Goal: Task Accomplishment & Management: Use online tool/utility

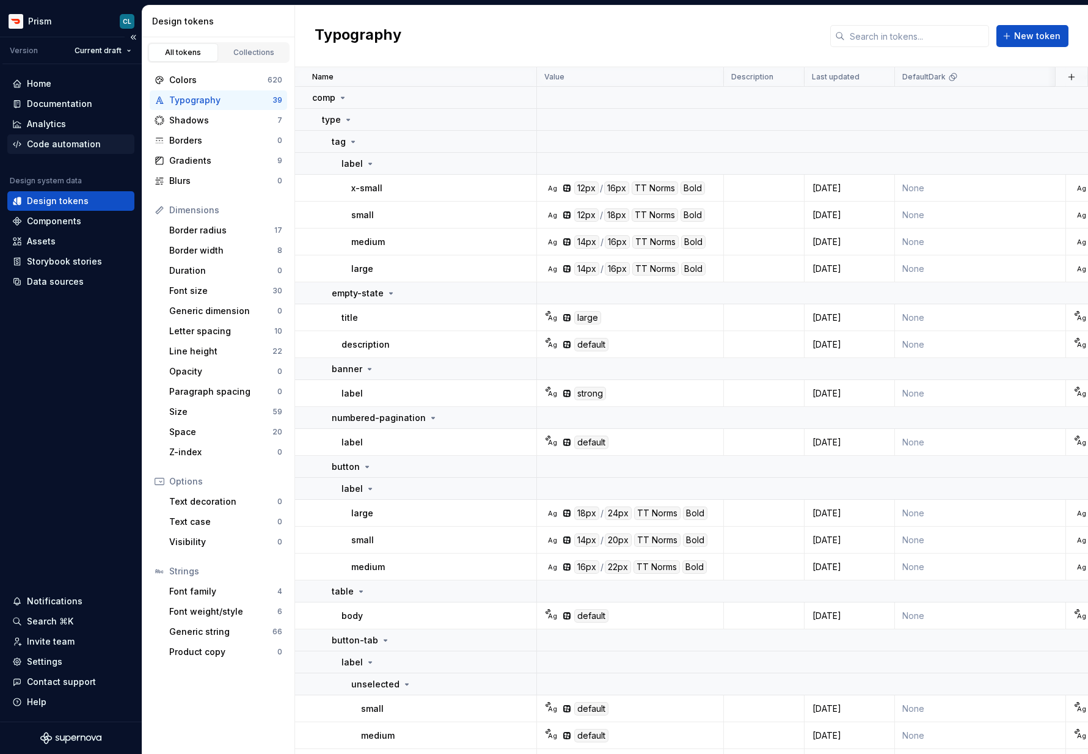
click at [74, 143] on div "Code automation" at bounding box center [64, 144] width 74 height 12
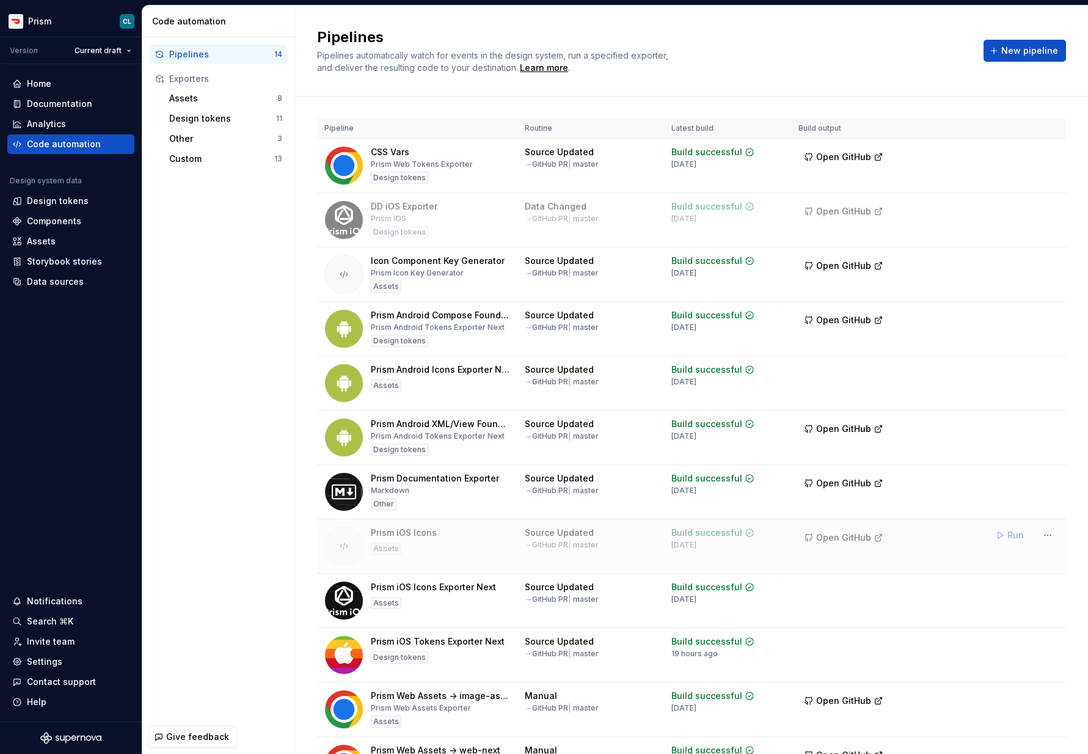
scroll to position [192, 0]
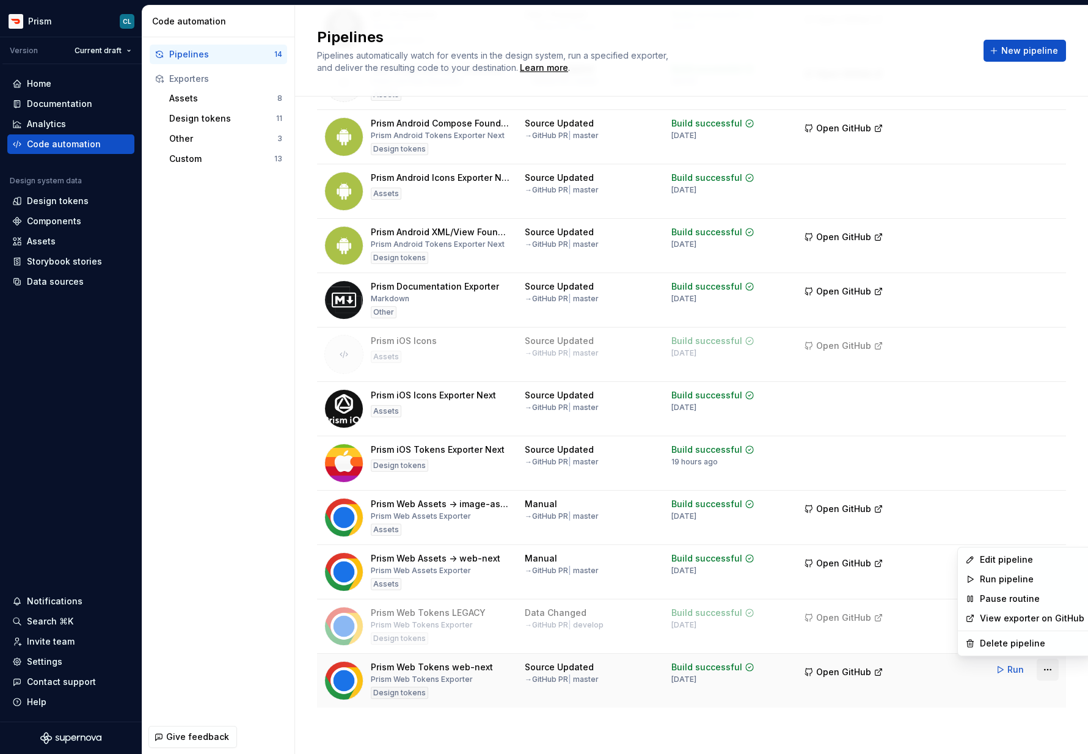
click at [1048, 664] on html "Prism CL Version Current draft Home Documentation Analytics Code automation Des…" at bounding box center [544, 377] width 1088 height 754
click at [1022, 561] on div "Edit pipeline" at bounding box center [1032, 559] width 104 height 12
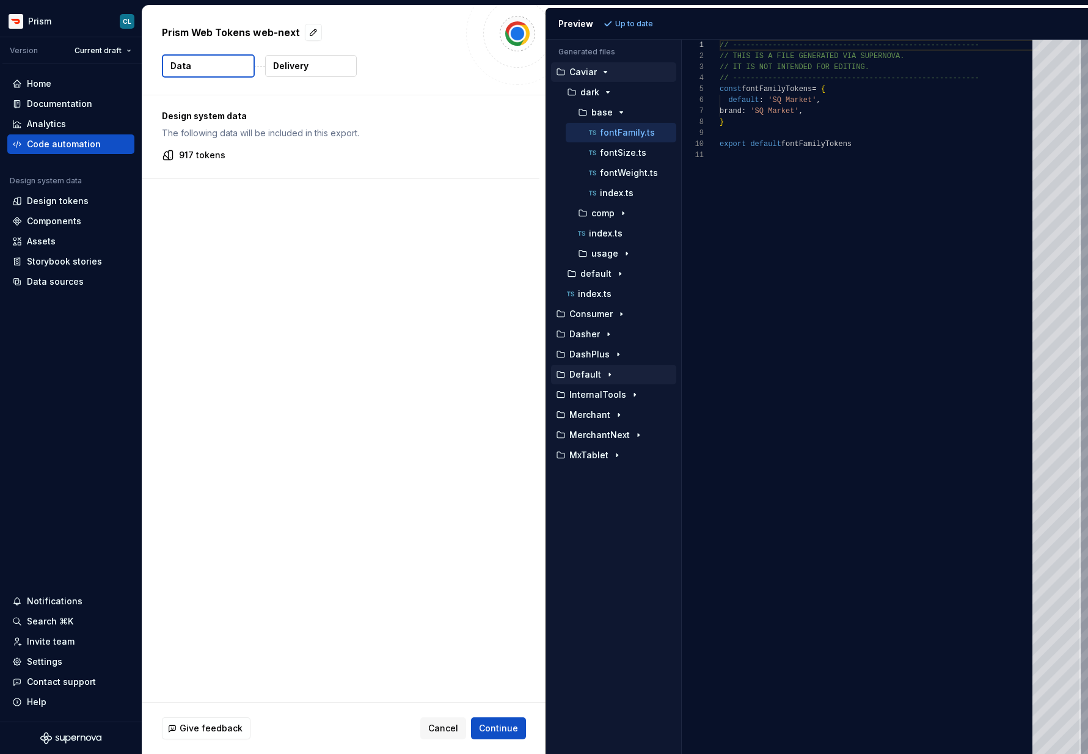
click at [597, 370] on p "Default" at bounding box center [585, 374] width 32 height 10
click at [613, 413] on div "button" at bounding box center [620, 415] width 15 height 10
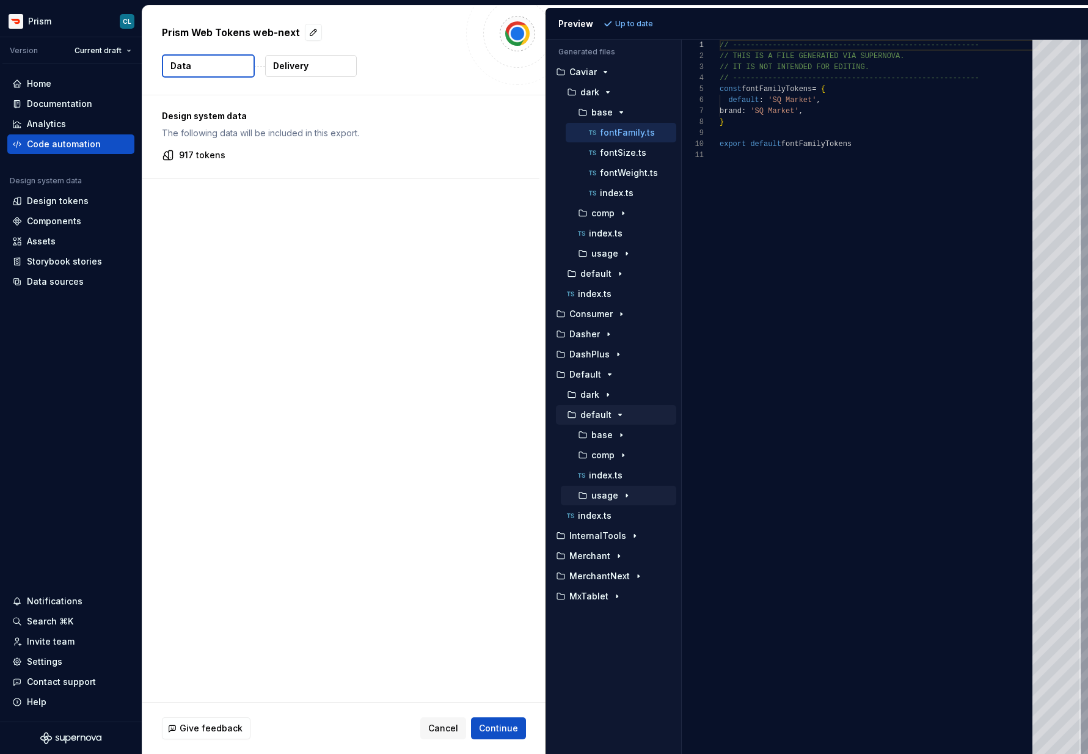
click at [611, 493] on p "usage" at bounding box center [604, 495] width 27 height 10
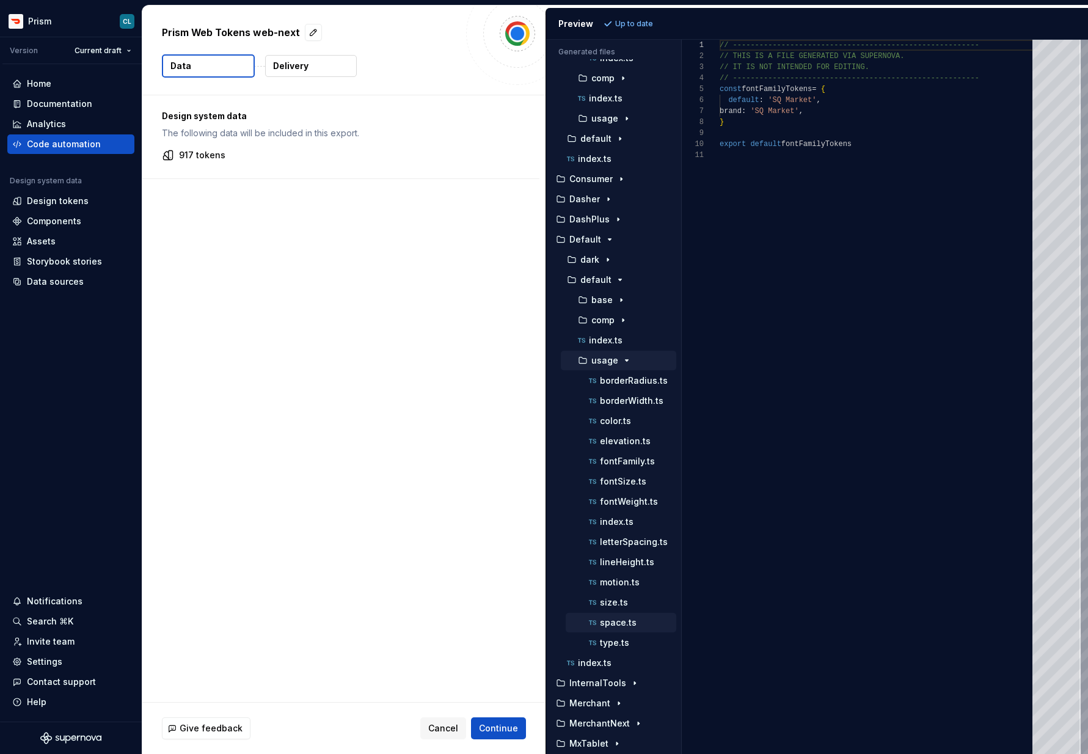
scroll to position [137, 0]
click at [624, 636] on p "type.ts" at bounding box center [614, 641] width 29 height 10
type textarea "**********"
